Goal: Navigation & Orientation: Find specific page/section

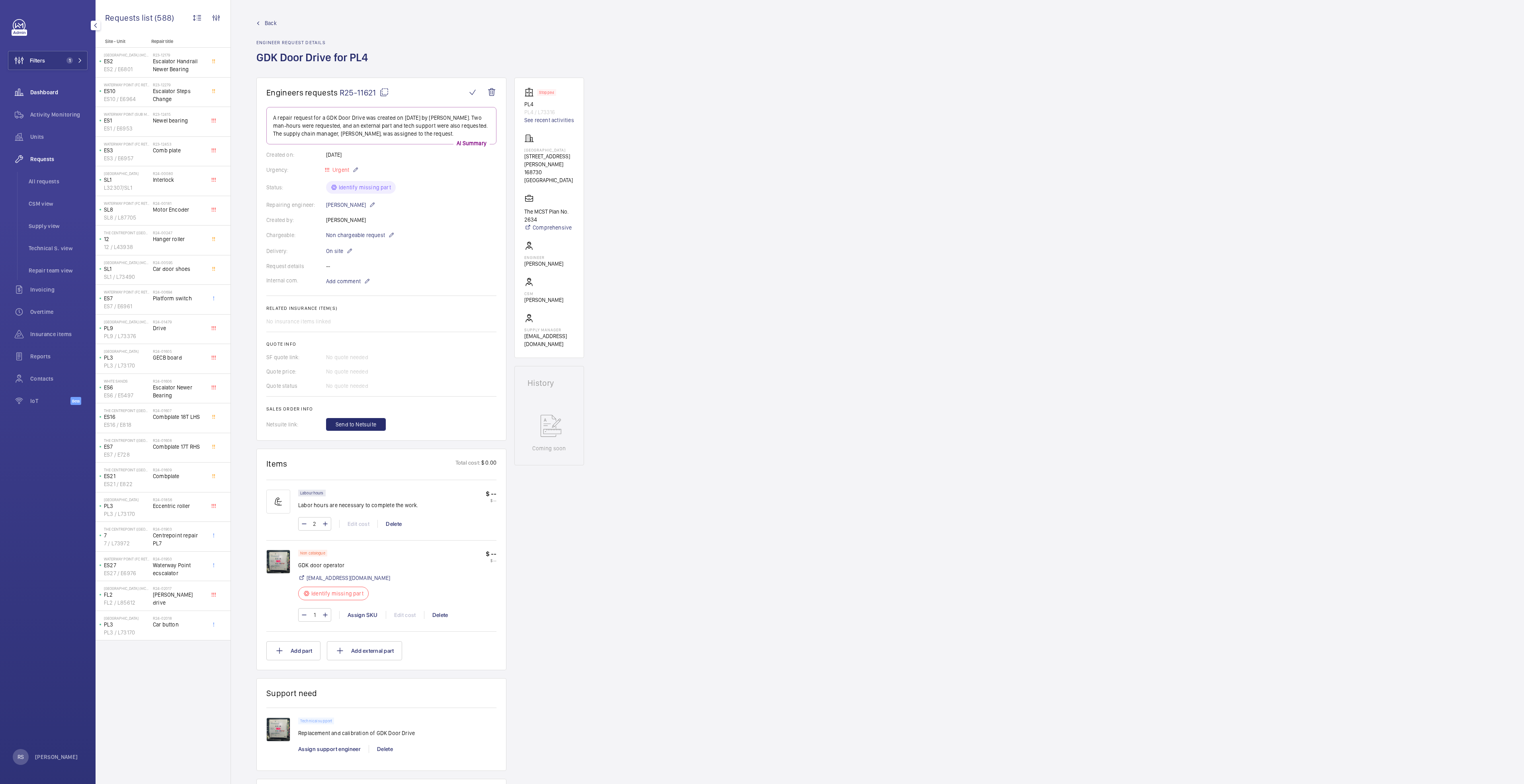
click at [55, 93] on span "Dashboard" at bounding box center [59, 92] width 57 height 8
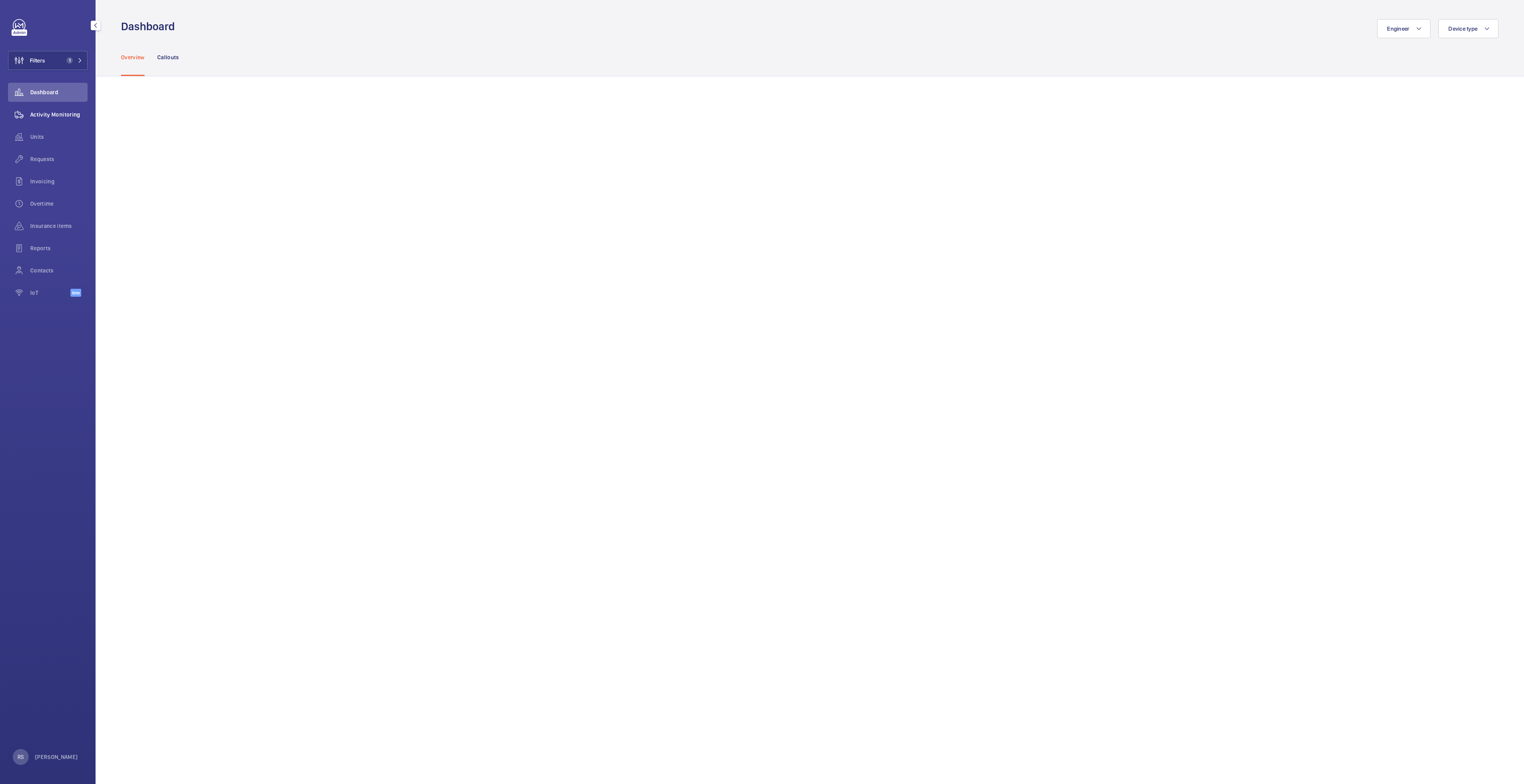
click at [59, 115] on span "Activity Monitoring" at bounding box center [59, 114] width 57 height 8
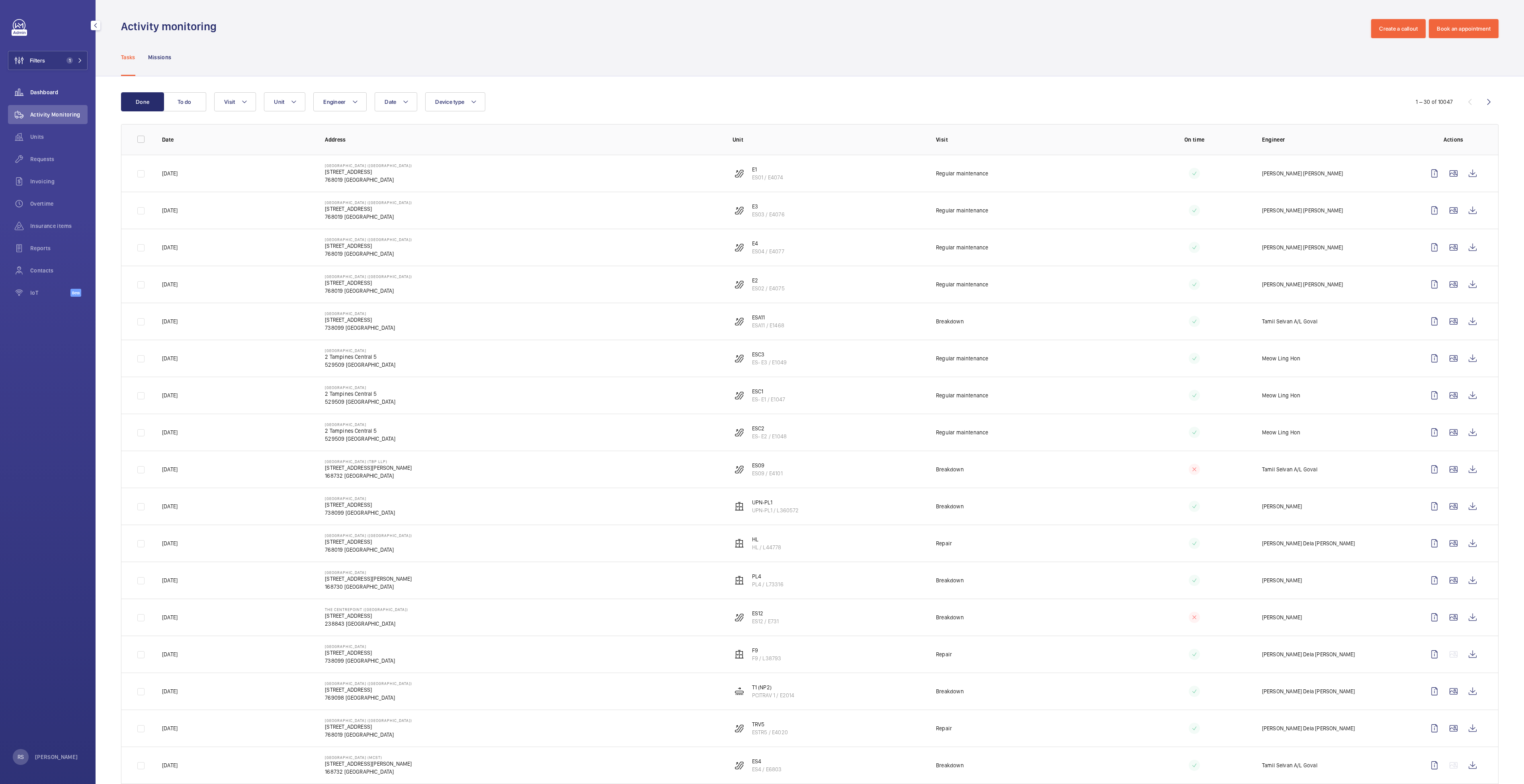
click at [21, 91] on wm-front-icon-button at bounding box center [19, 92] width 22 height 19
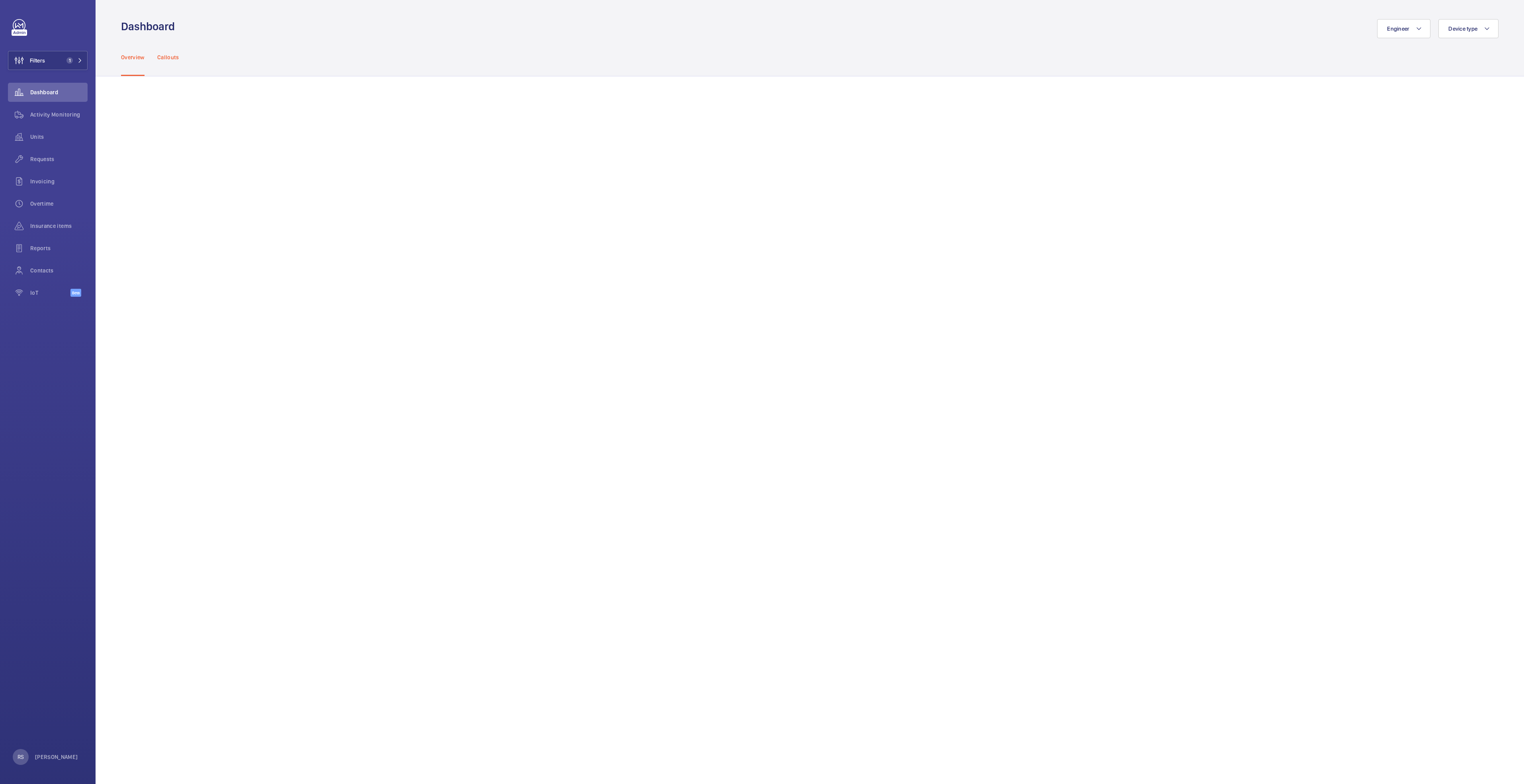
click at [162, 61] on div "Callouts" at bounding box center [168, 57] width 22 height 38
click at [375, 43] on div "Overview Callouts" at bounding box center [810, 57] width 1377 height 38
click at [57, 115] on span "Activity Monitoring" at bounding box center [59, 114] width 57 height 8
